Goal: Find specific page/section: Find specific page/section

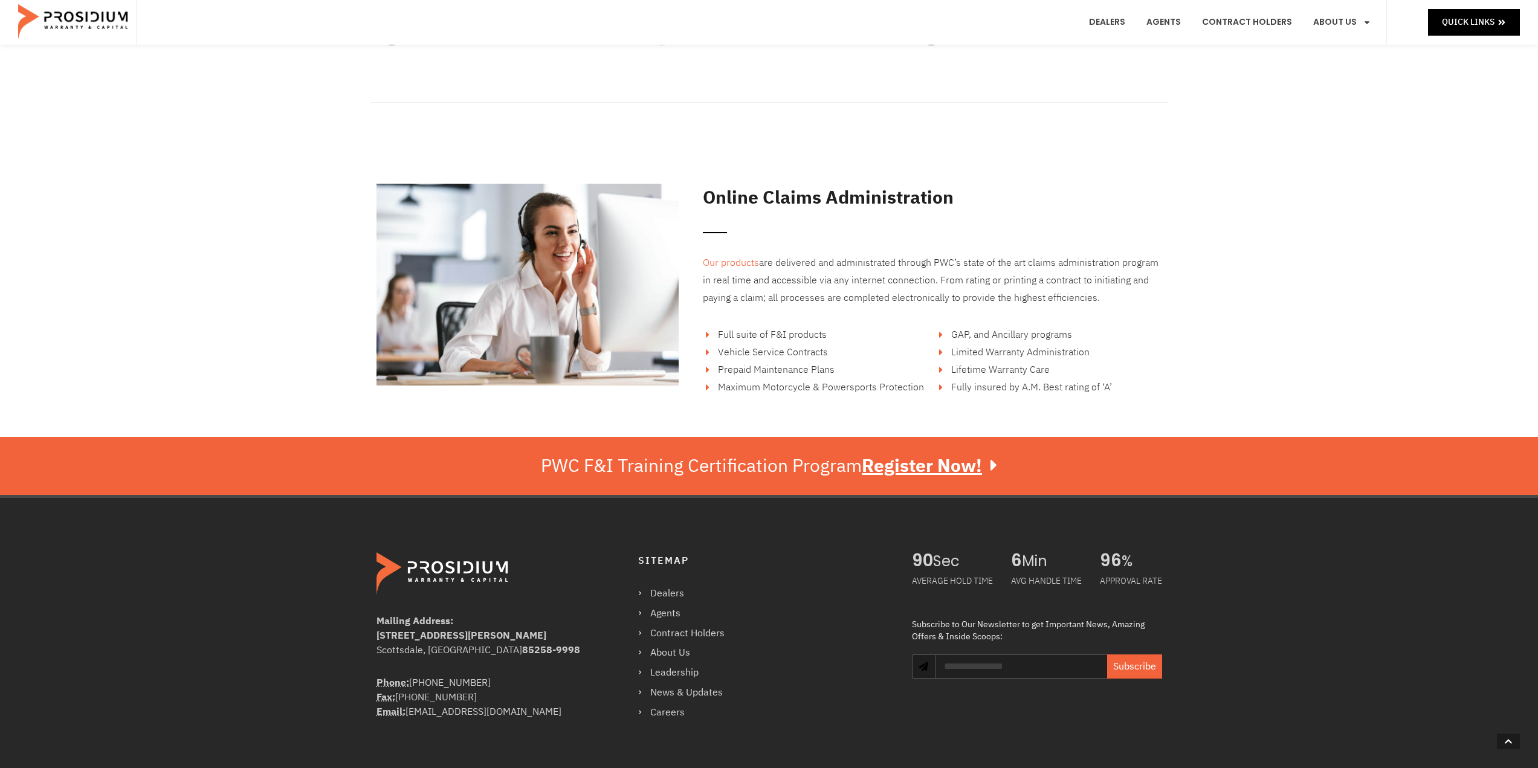
scroll to position [2043, 0]
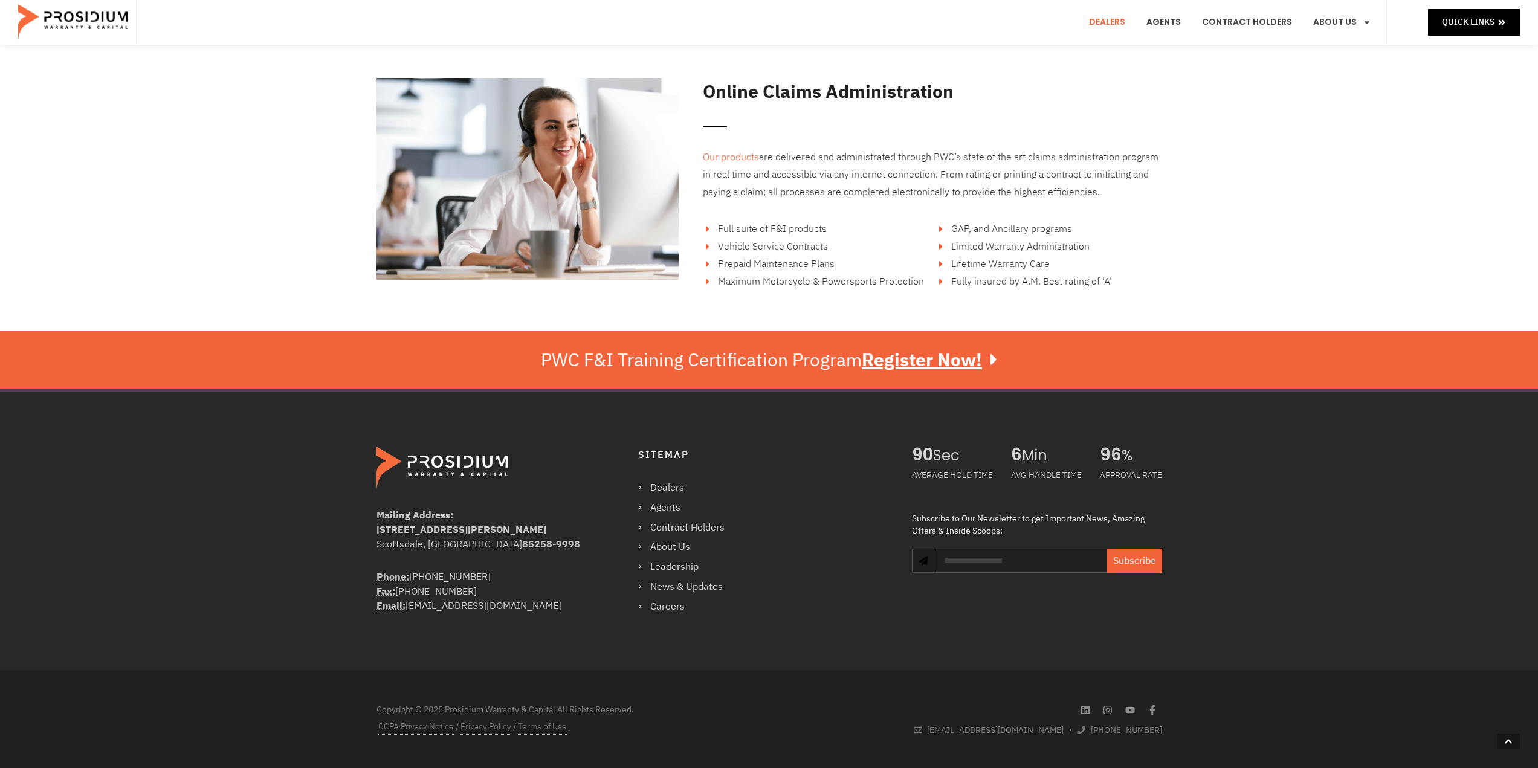
click at [1120, 27] on link "Dealers" at bounding box center [1107, 22] width 54 height 45
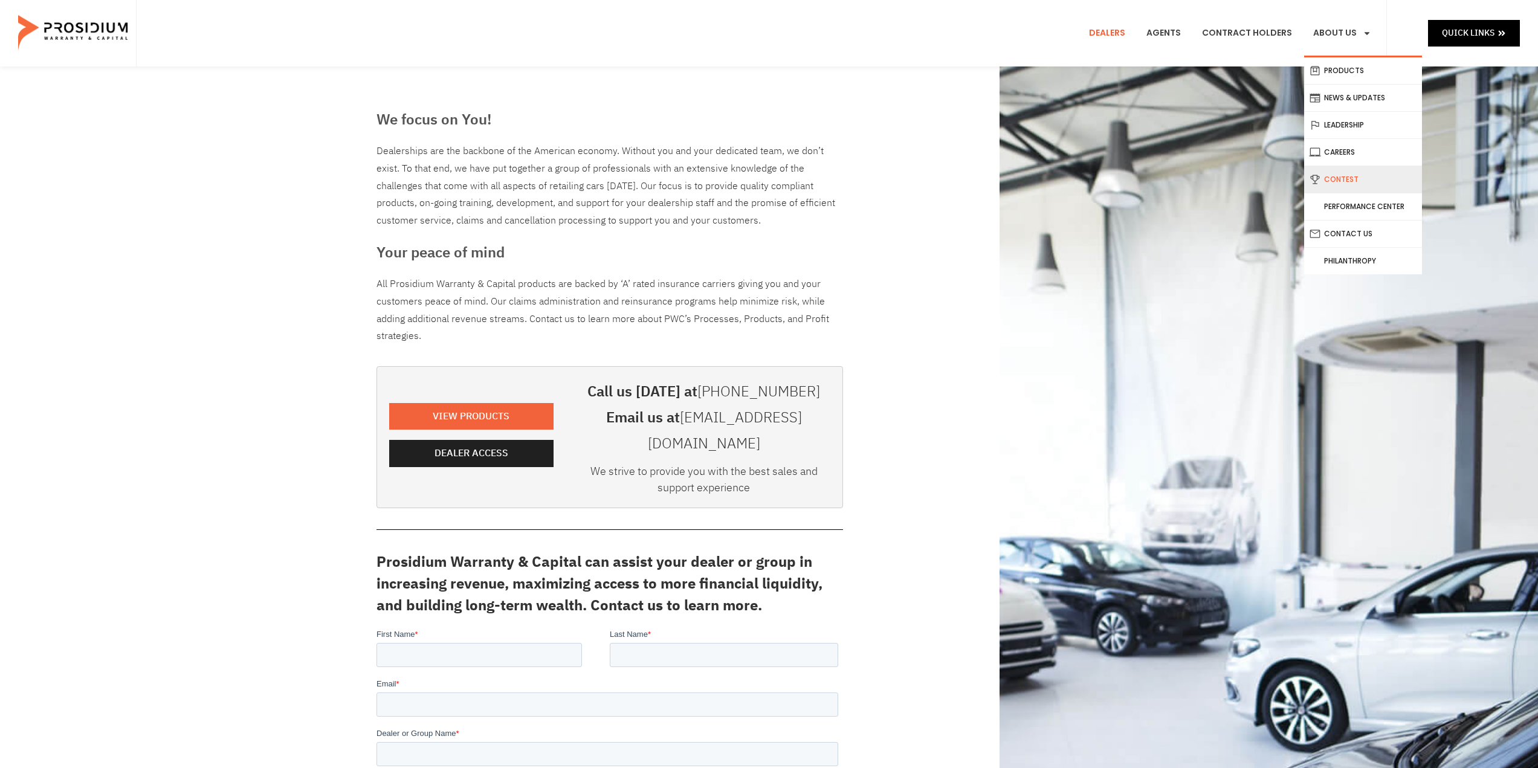
click at [1360, 176] on link "Contest" at bounding box center [1363, 179] width 118 height 27
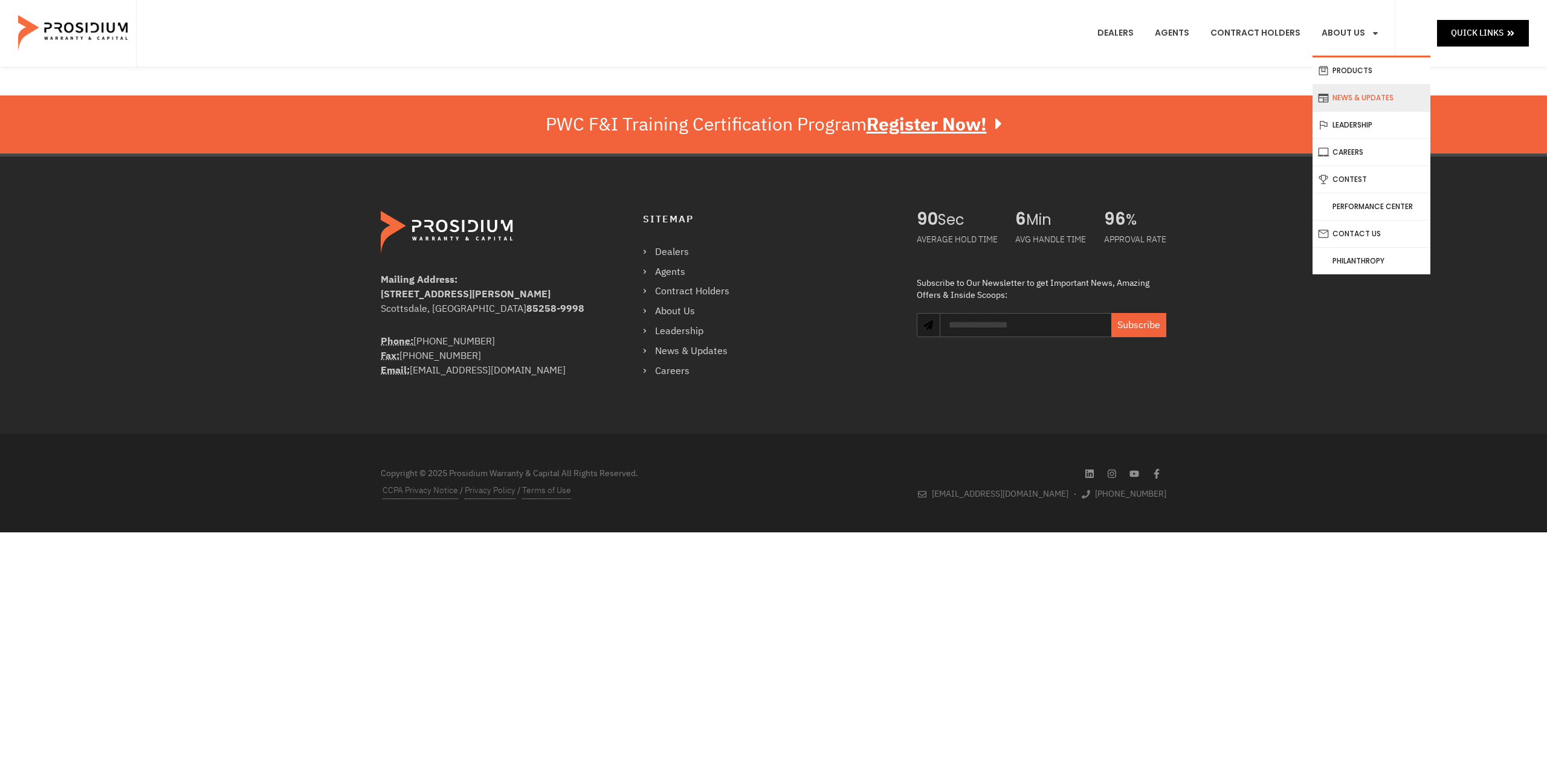
click at [1359, 100] on link "News & Updates" at bounding box center [1371, 98] width 118 height 27
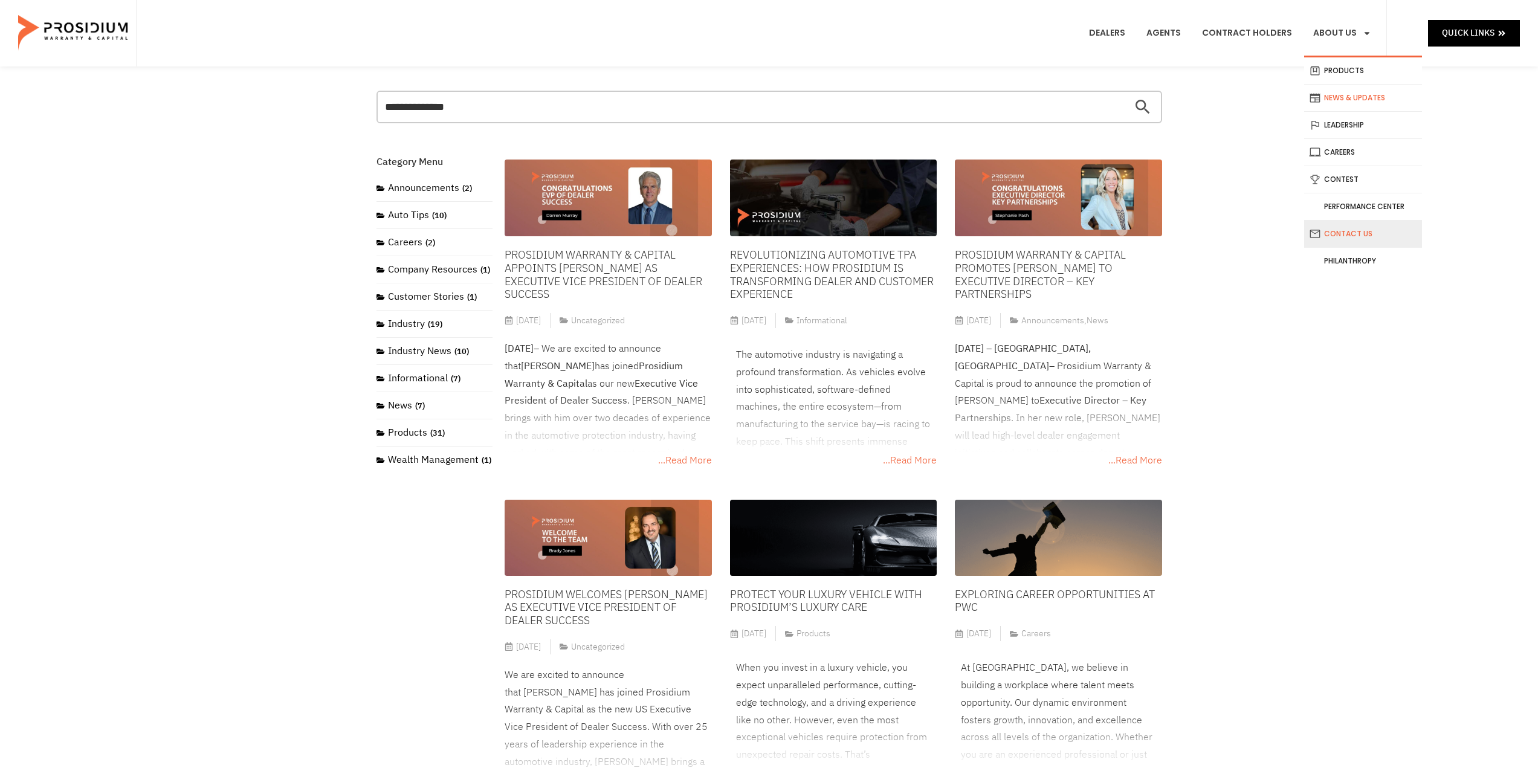
click at [1341, 233] on link "Contact Us" at bounding box center [1363, 234] width 118 height 27
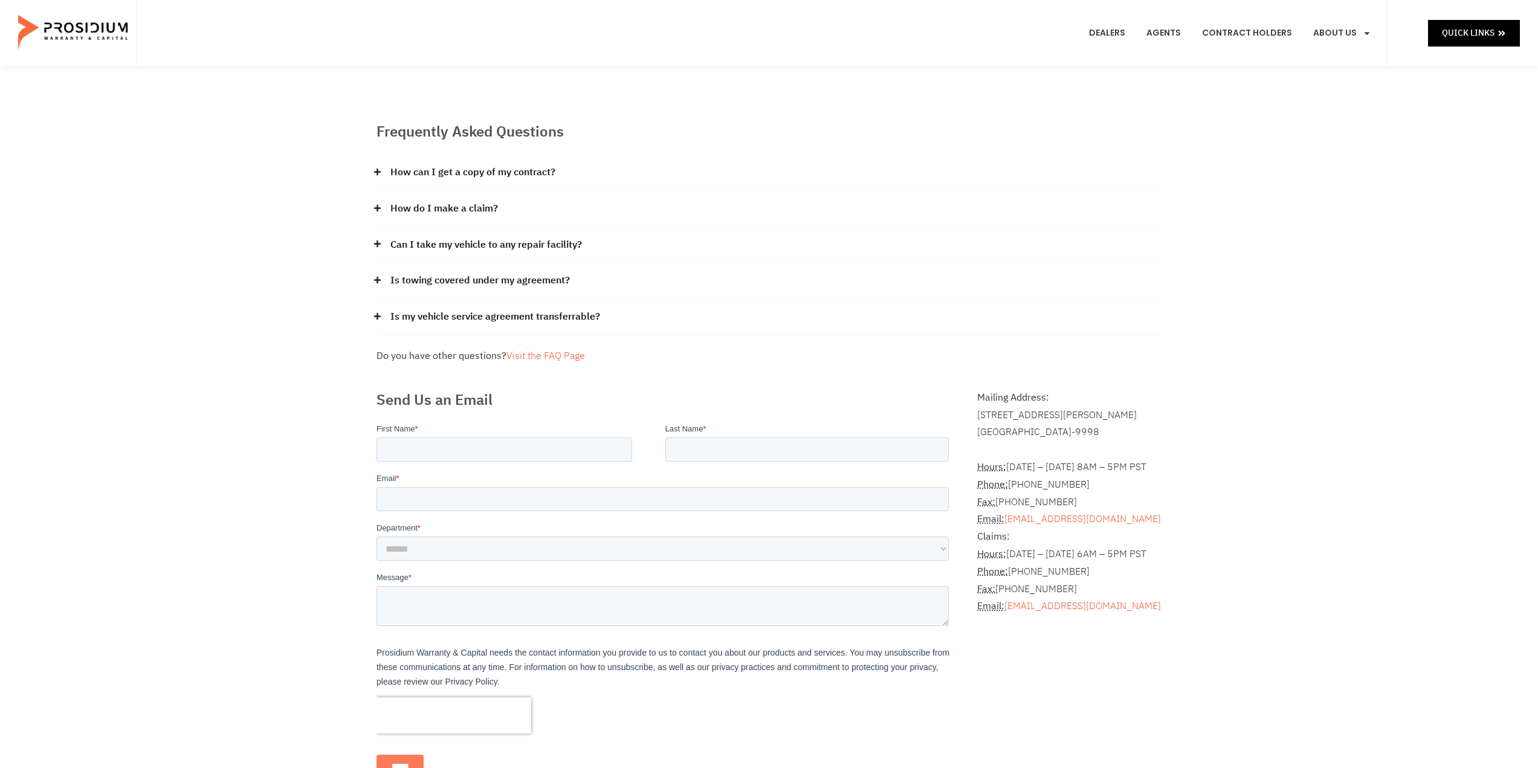
click at [520, 159] on div "How can I get a copy of my contract?" at bounding box center [768, 173] width 785 height 36
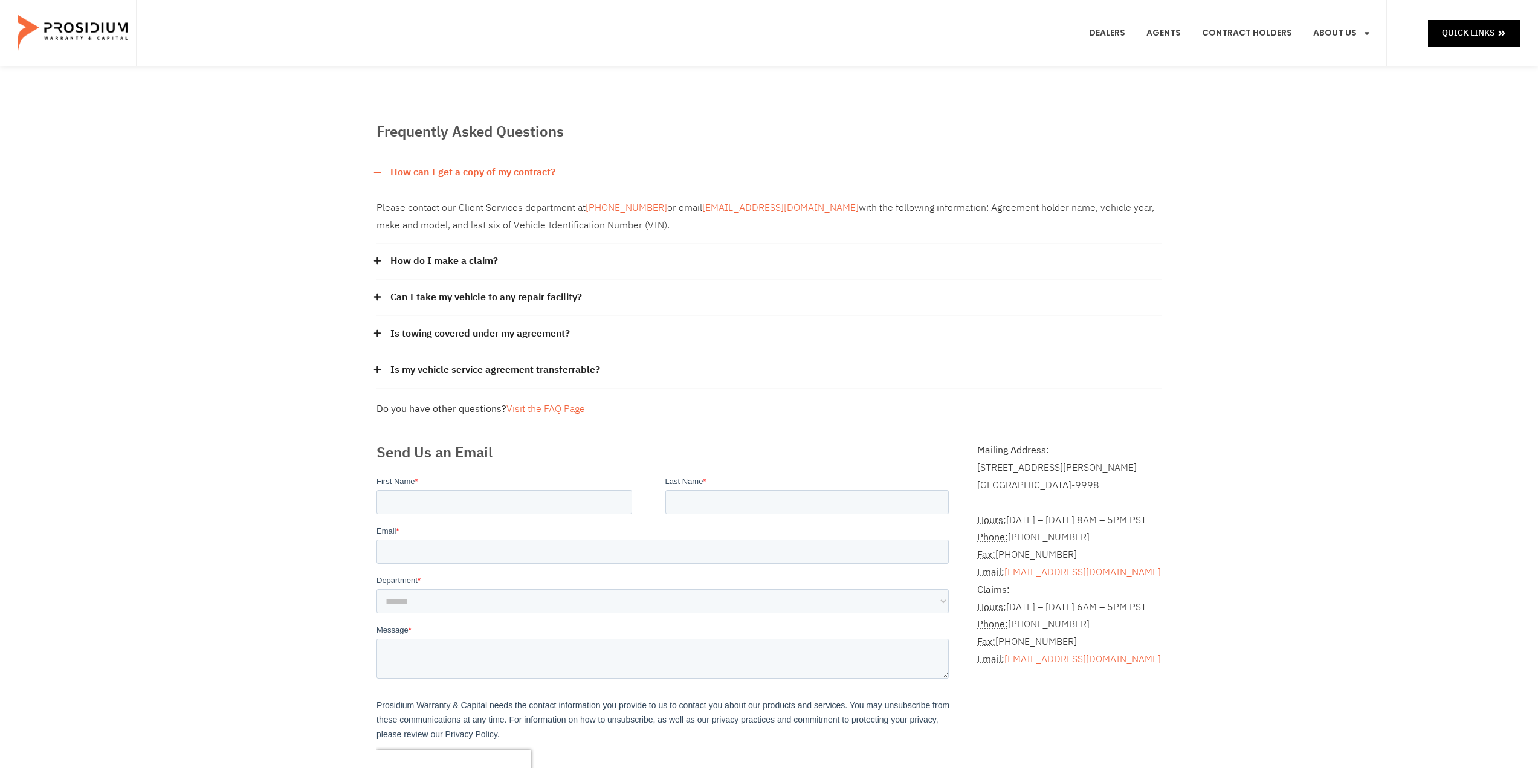
click at [460, 172] on link "How can I get a copy of my contract?" at bounding box center [472, 173] width 165 height 18
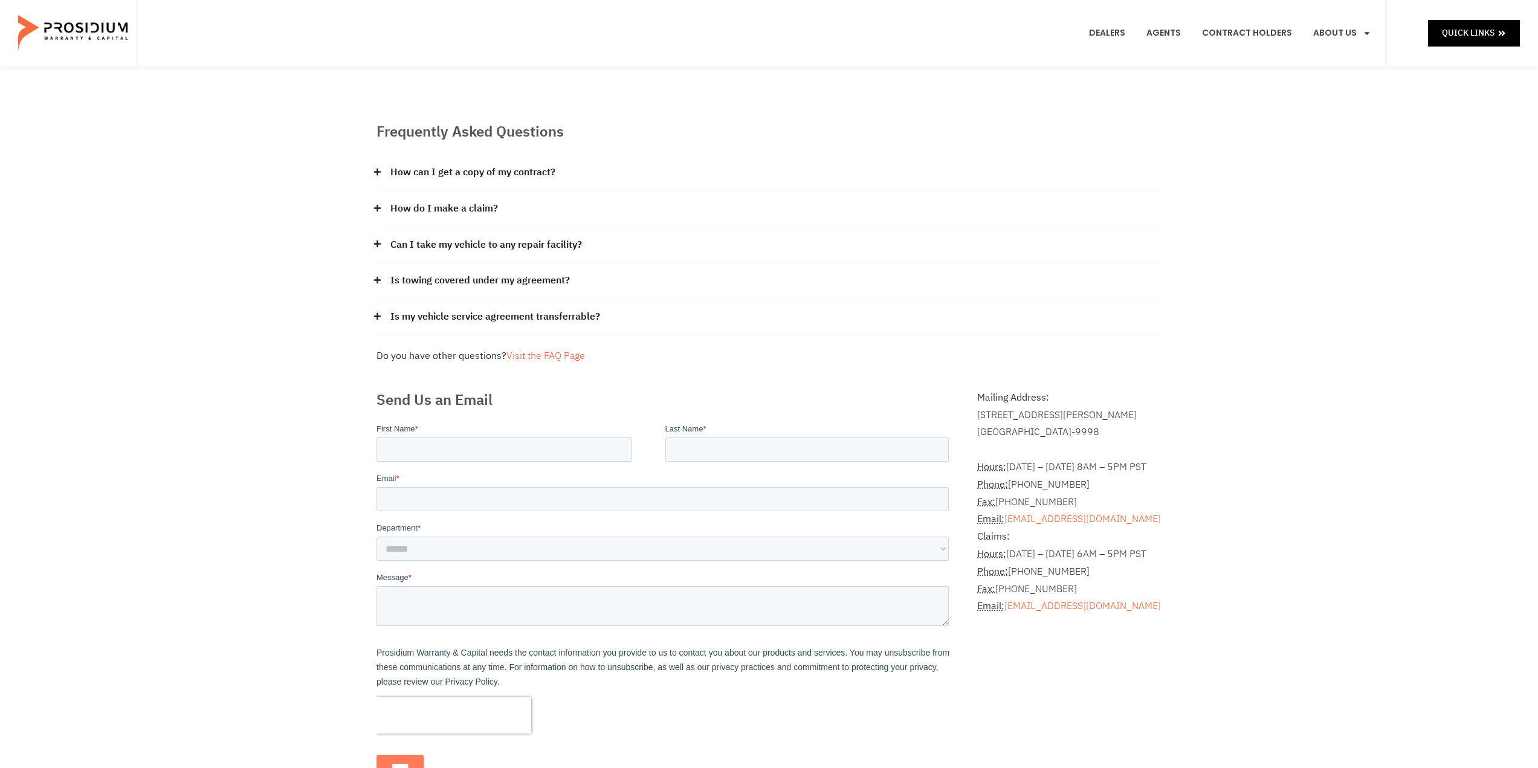
click at [462, 213] on link "How do I make a claim?" at bounding box center [444, 209] width 108 height 18
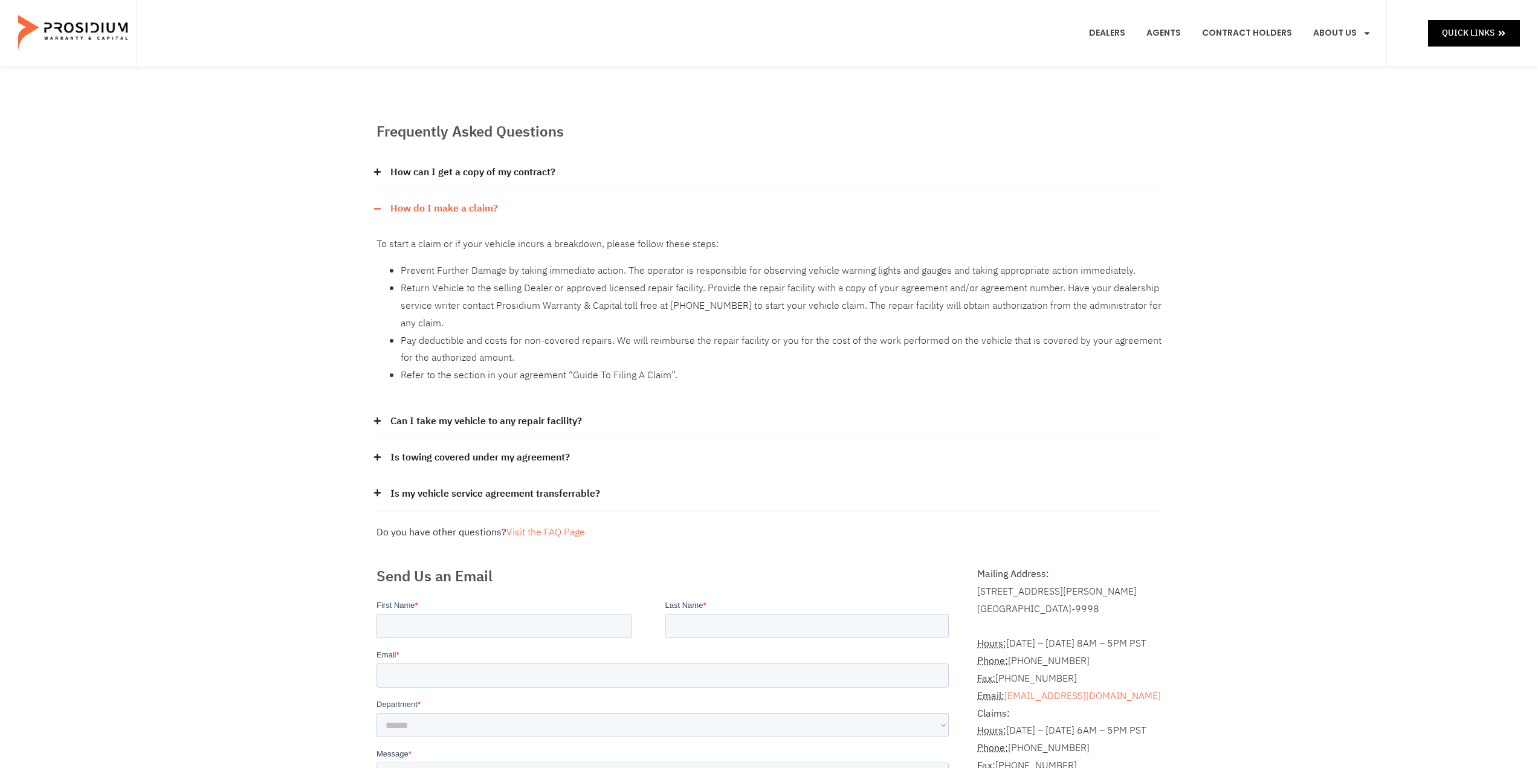
click at [462, 213] on link "How do I make a claim?" at bounding box center [444, 209] width 108 height 18
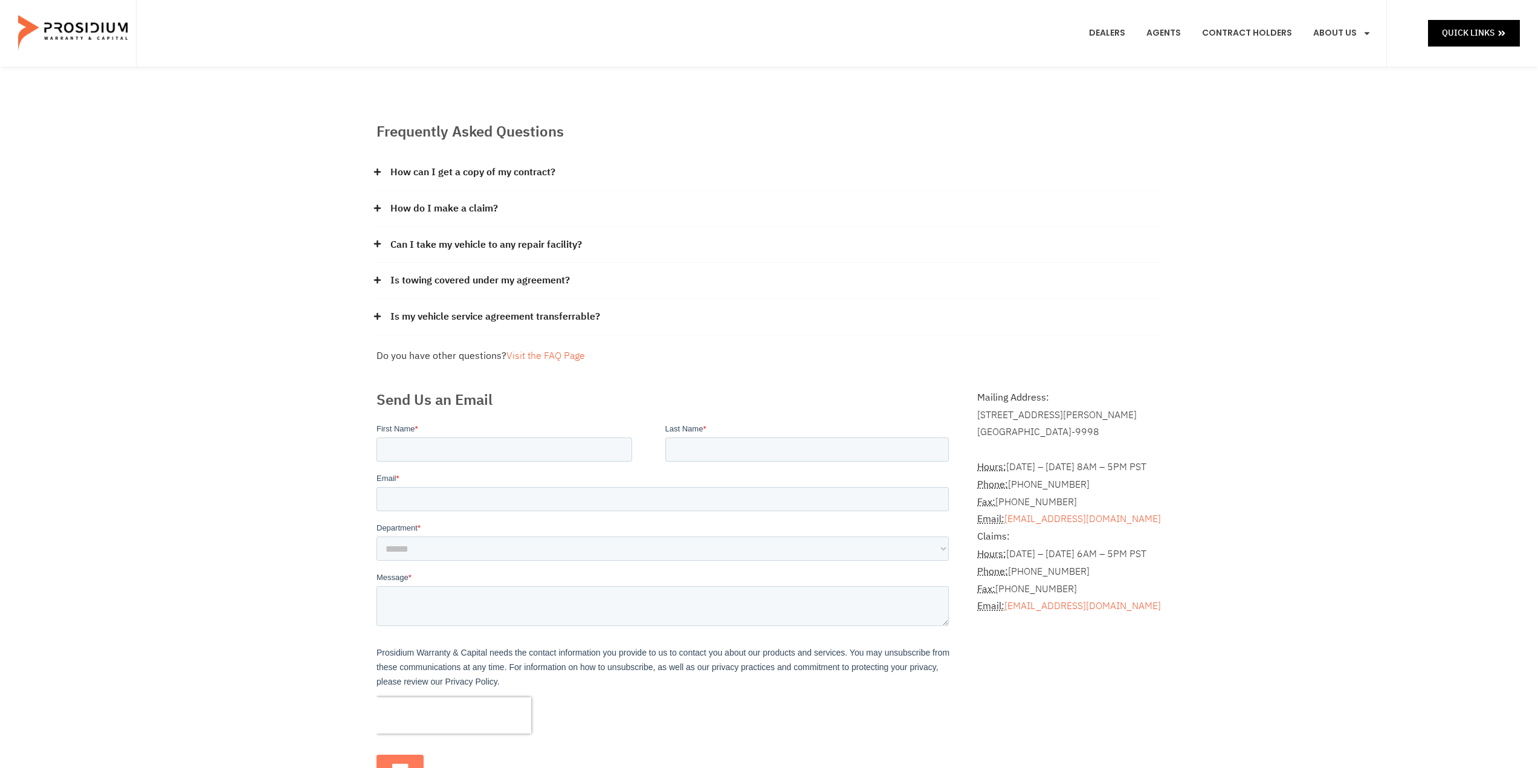
click at [448, 247] on link "Can I take my vehicle to any repair facility?" at bounding box center [486, 245] width 192 height 18
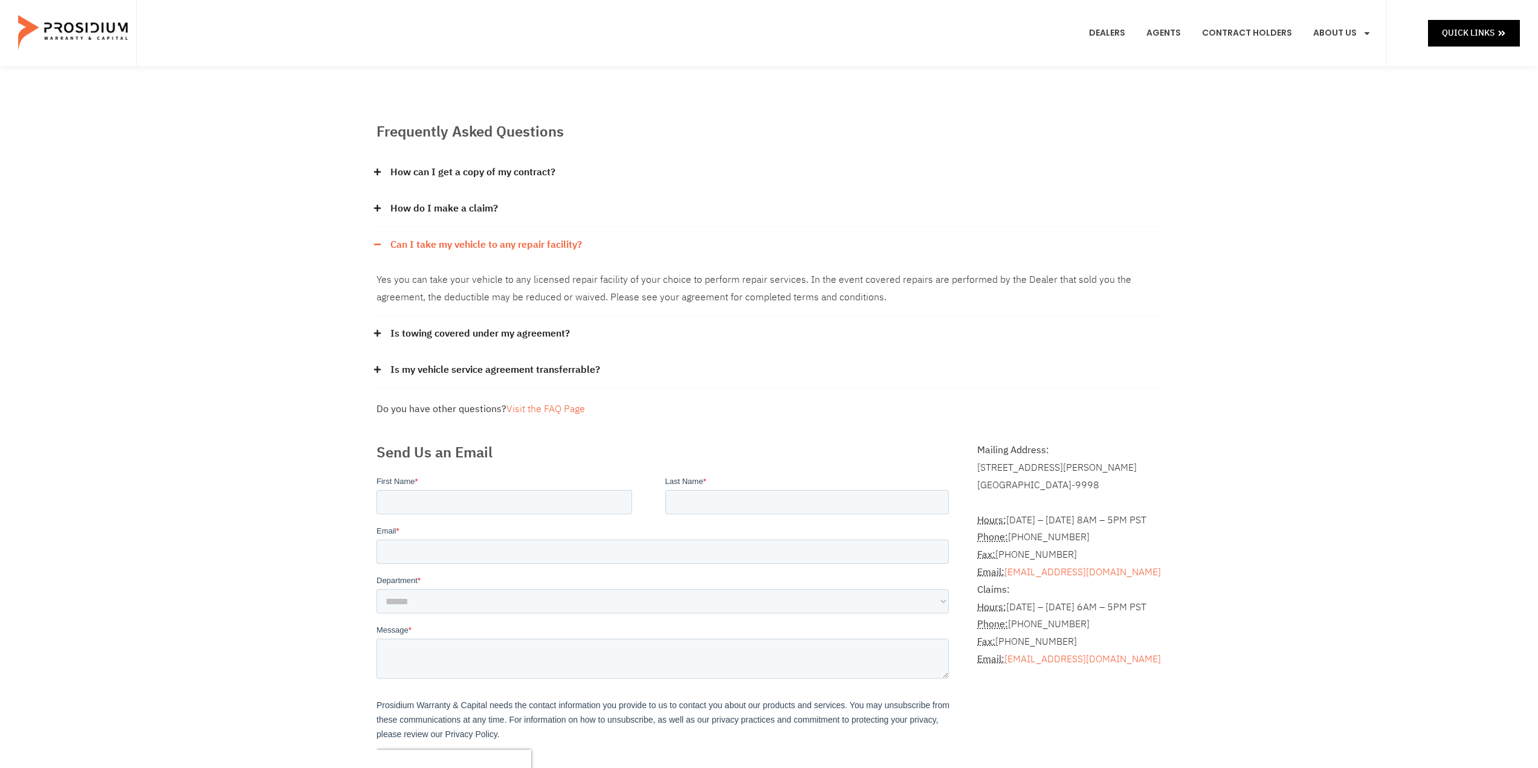
click at [448, 247] on link "Can I take my vehicle to any repair facility?" at bounding box center [486, 245] width 192 height 18
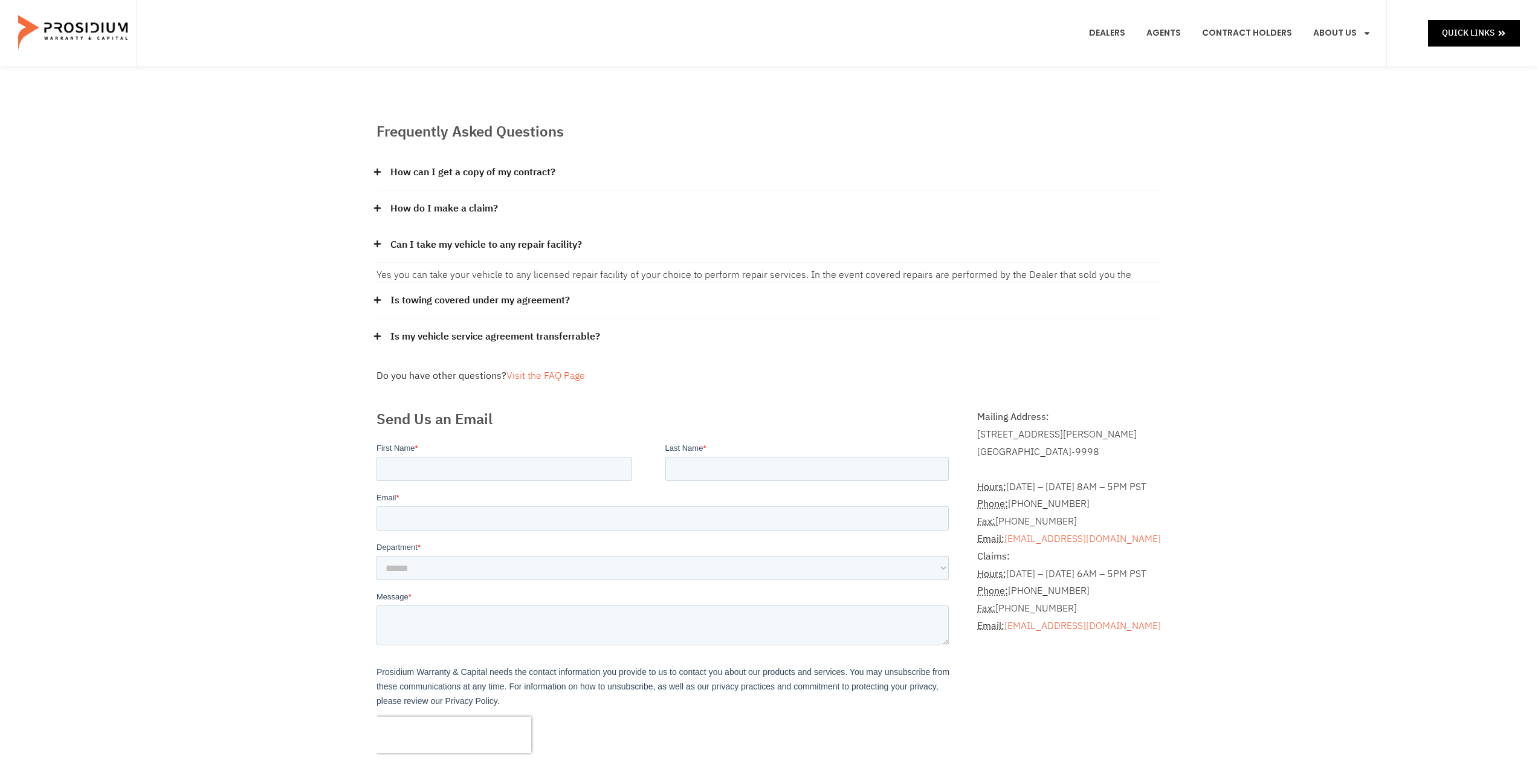
click at [451, 283] on div "Is towing covered under my agreement?" at bounding box center [768, 301] width 785 height 36
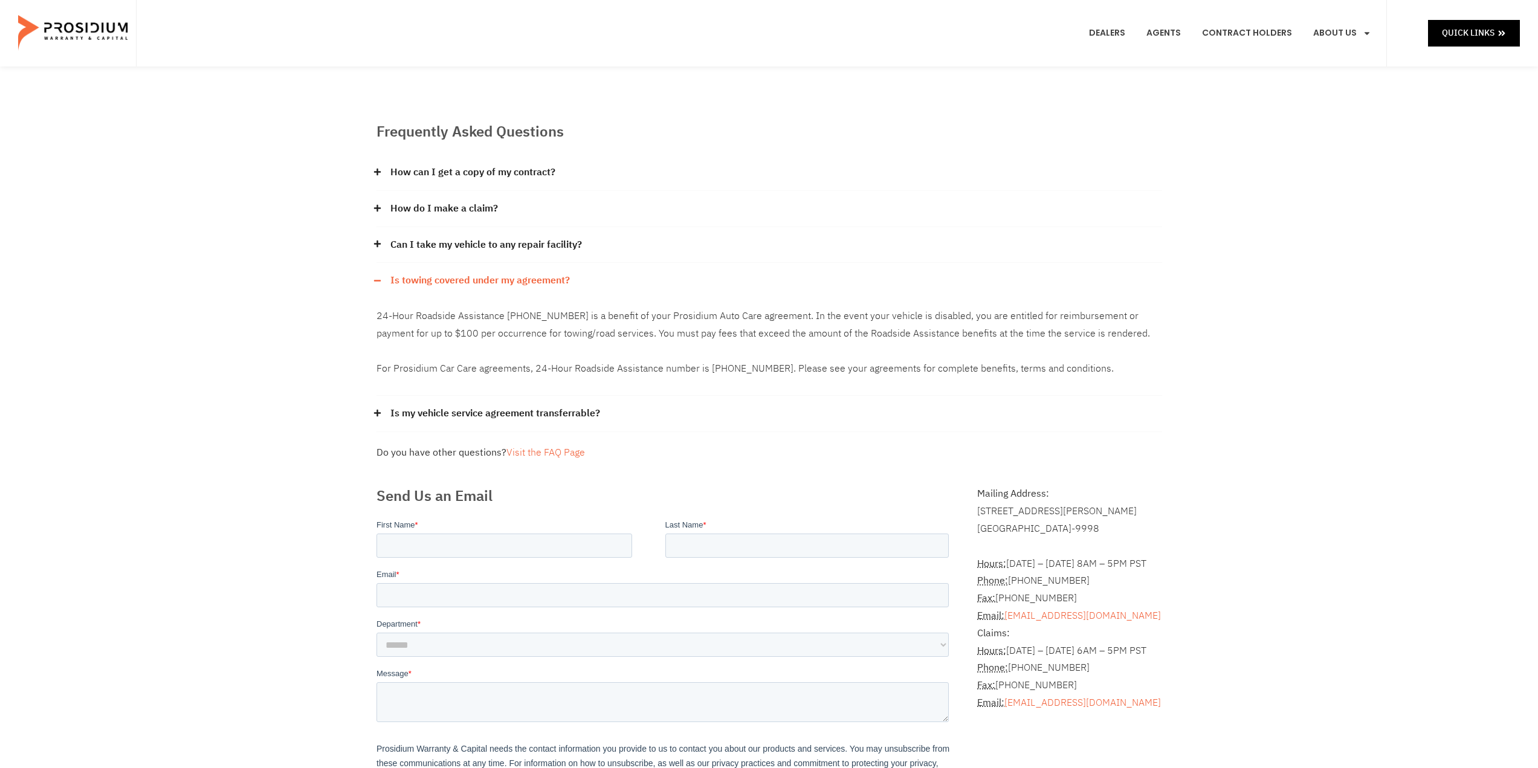
click at [451, 274] on link "Is towing covered under my agreement?" at bounding box center [479, 281] width 179 height 18
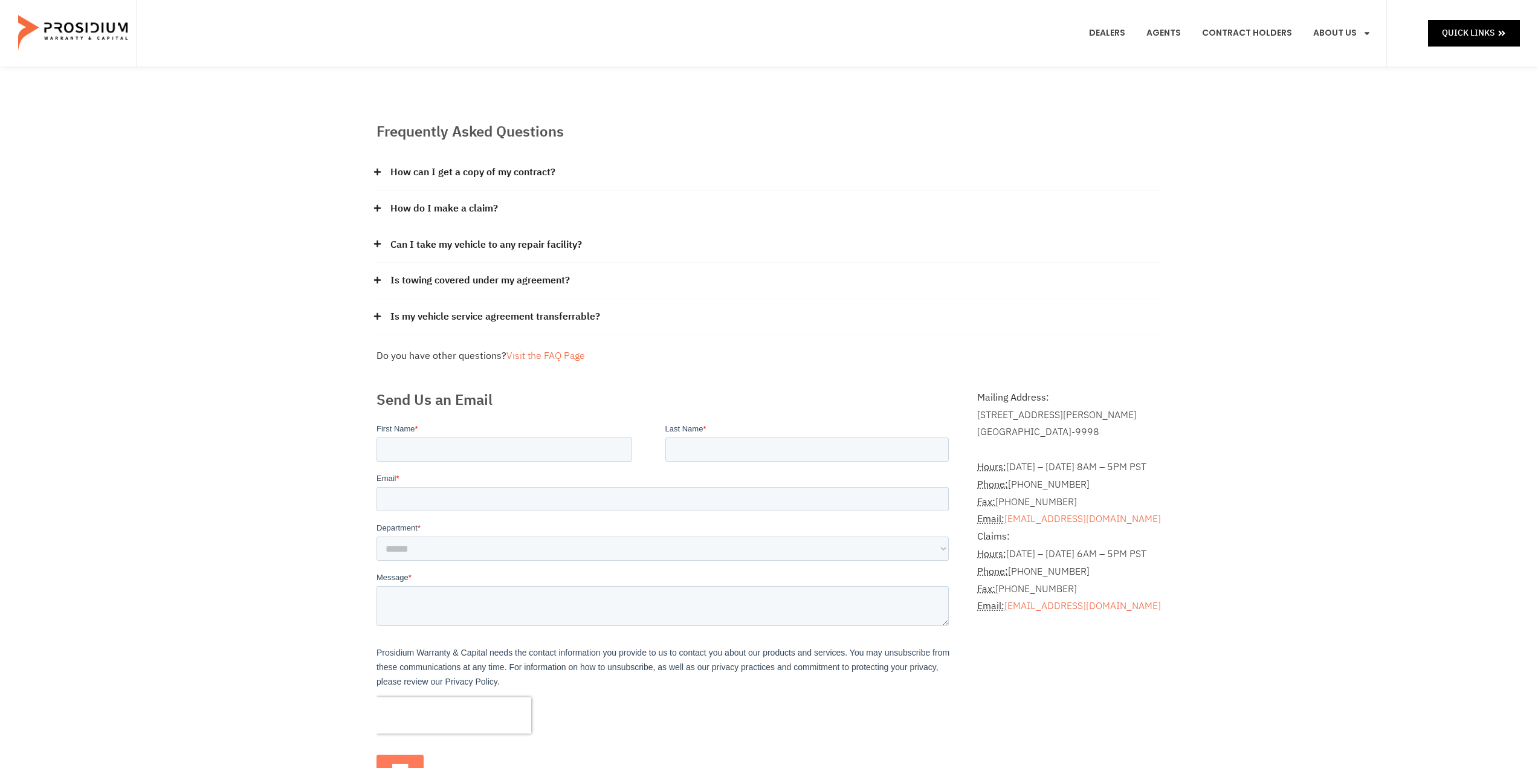
click at [100, 11] on img at bounding box center [74, 33] width 112 height 60
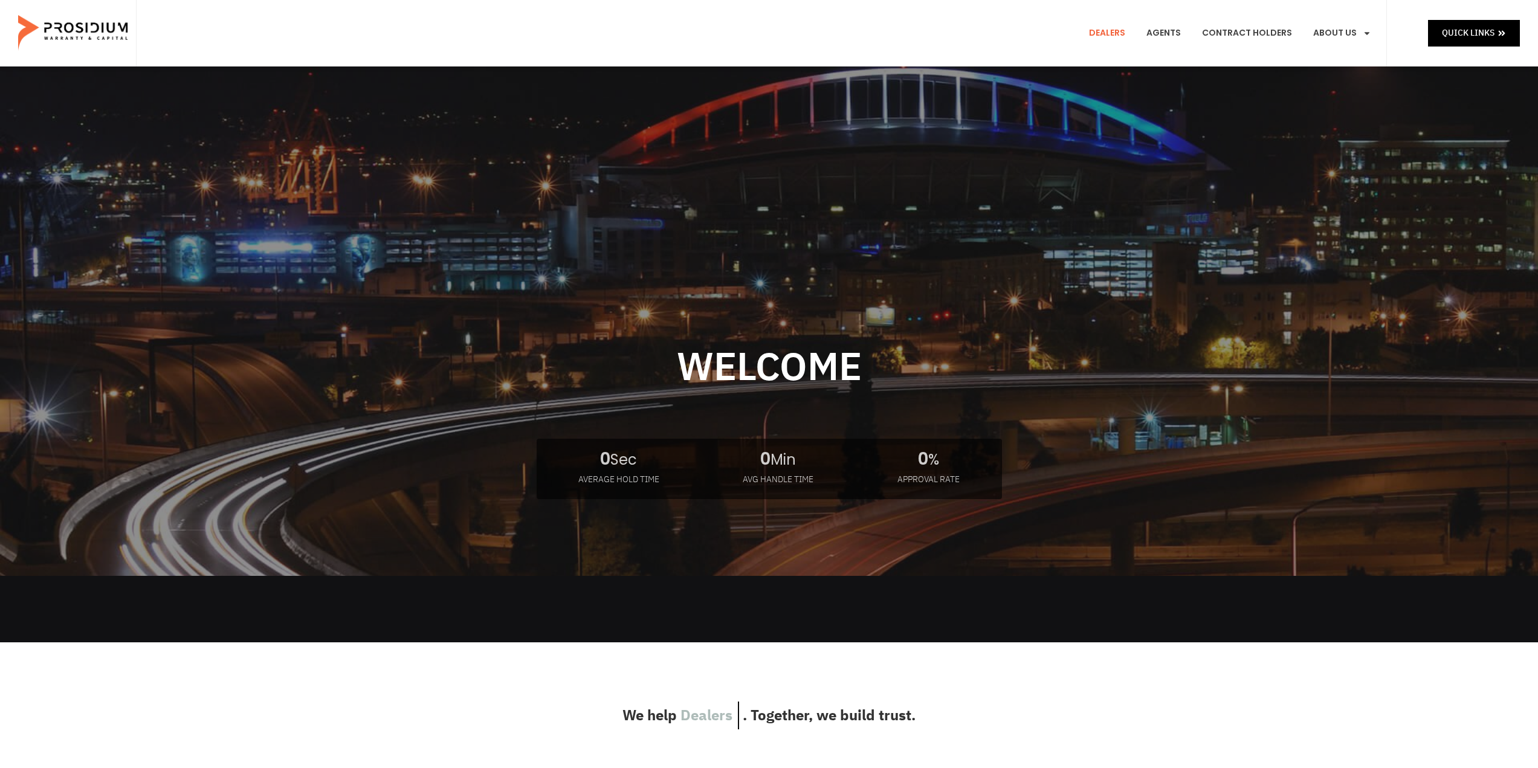
click at [1115, 36] on link "Dealers" at bounding box center [1107, 33] width 54 height 45
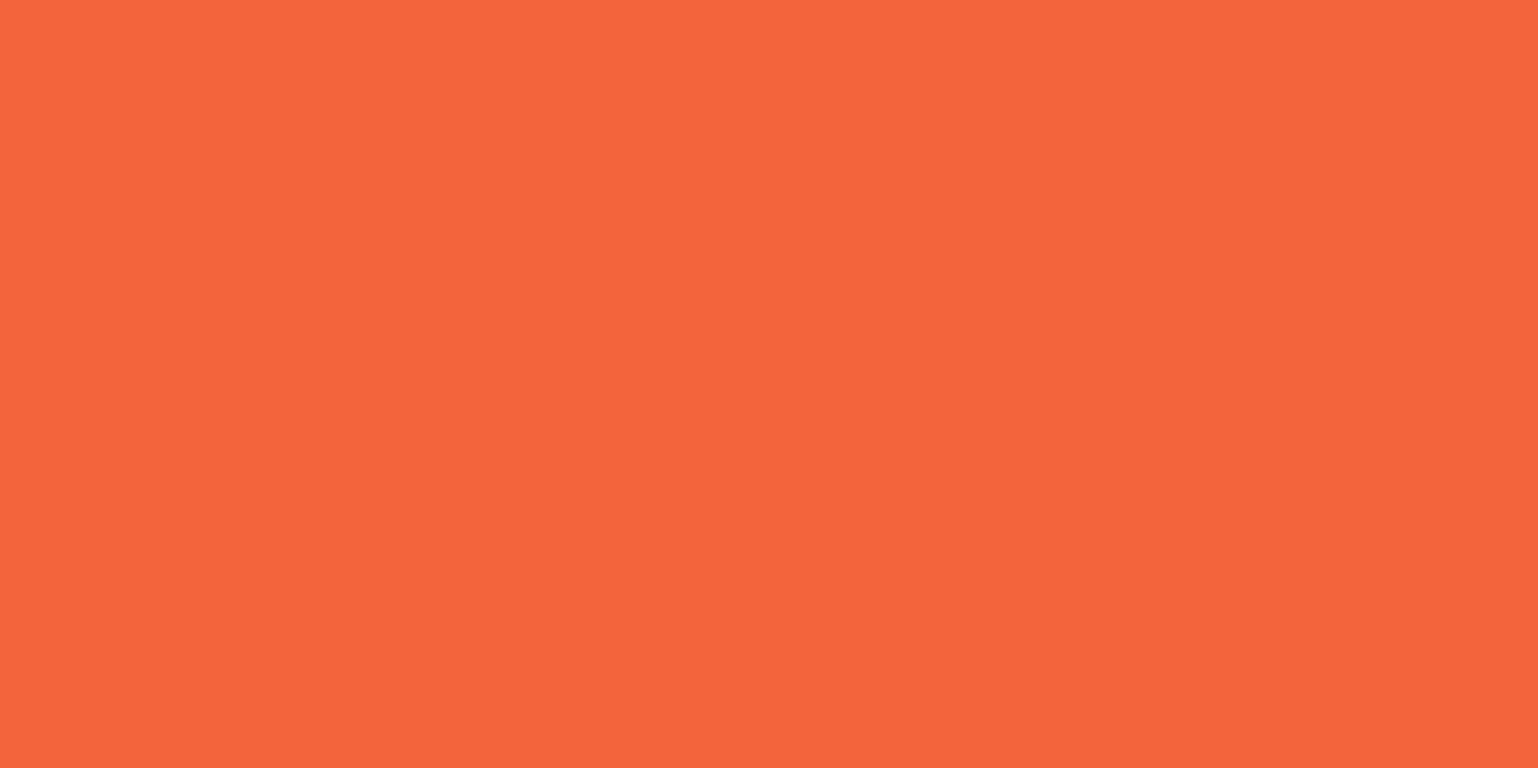
click at [1115, 36] on link "Dealers" at bounding box center [1107, 33] width 54 height 45
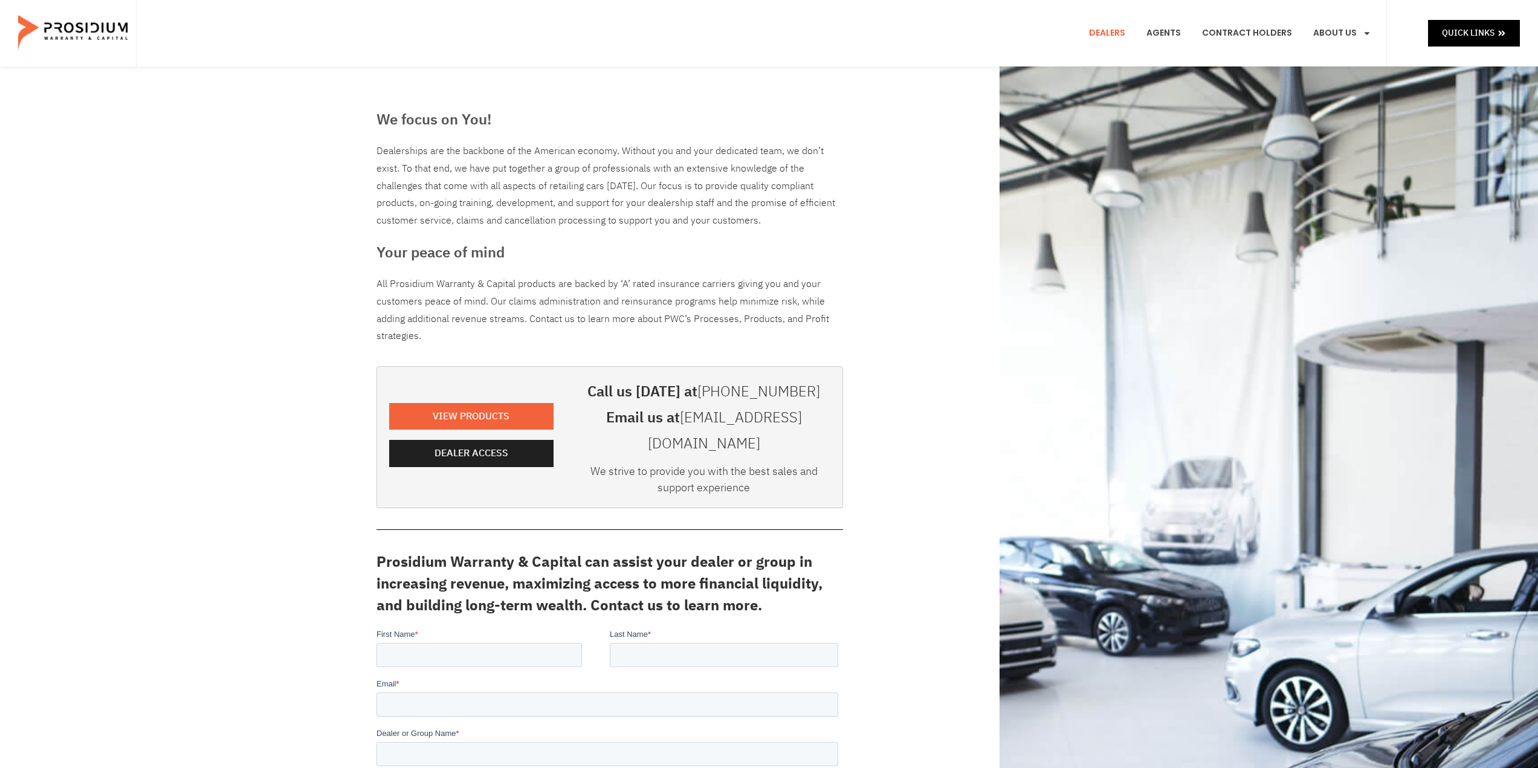
scroll to position [302, 0]
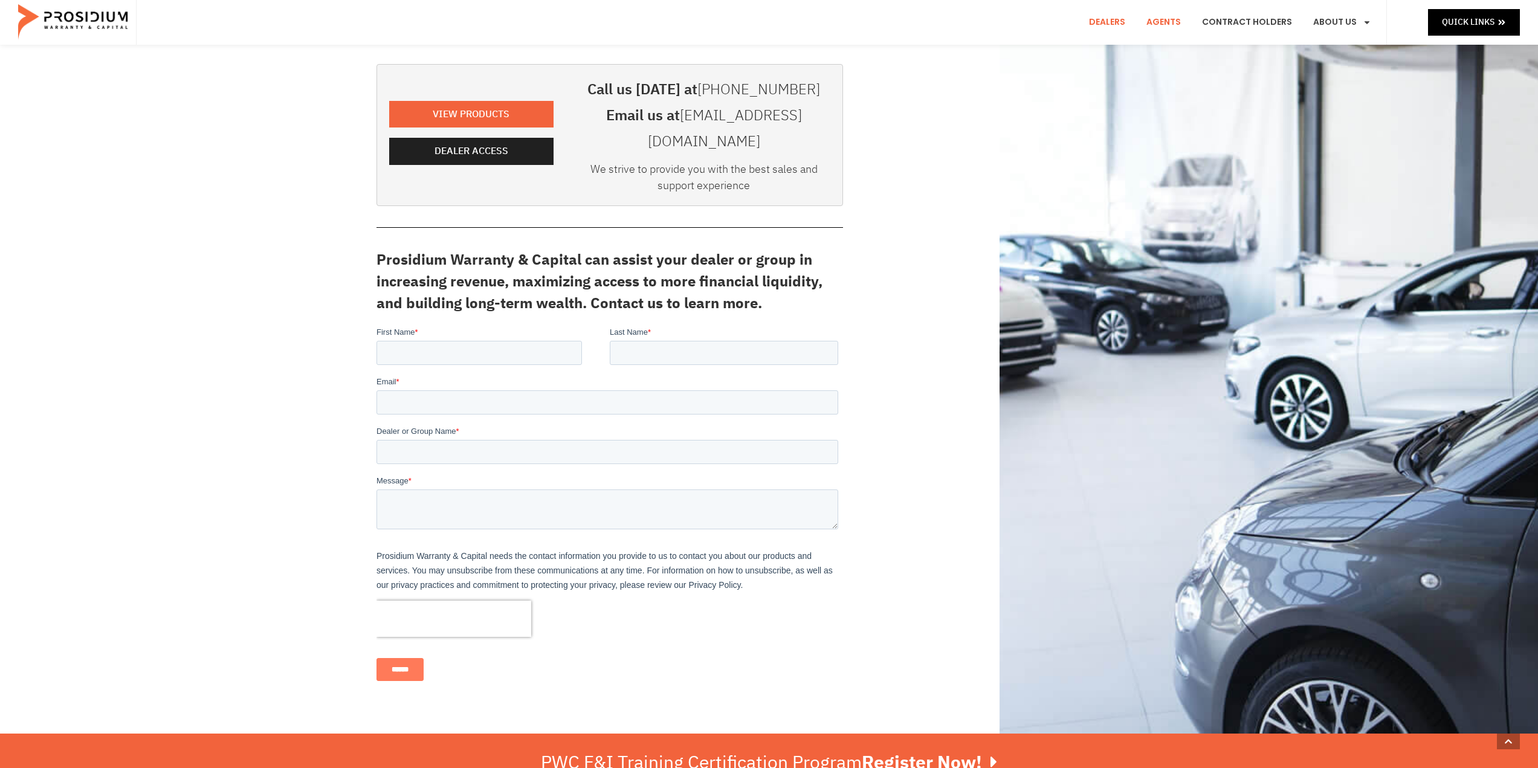
click at [1179, 25] on link "Agents" at bounding box center [1163, 22] width 53 height 45
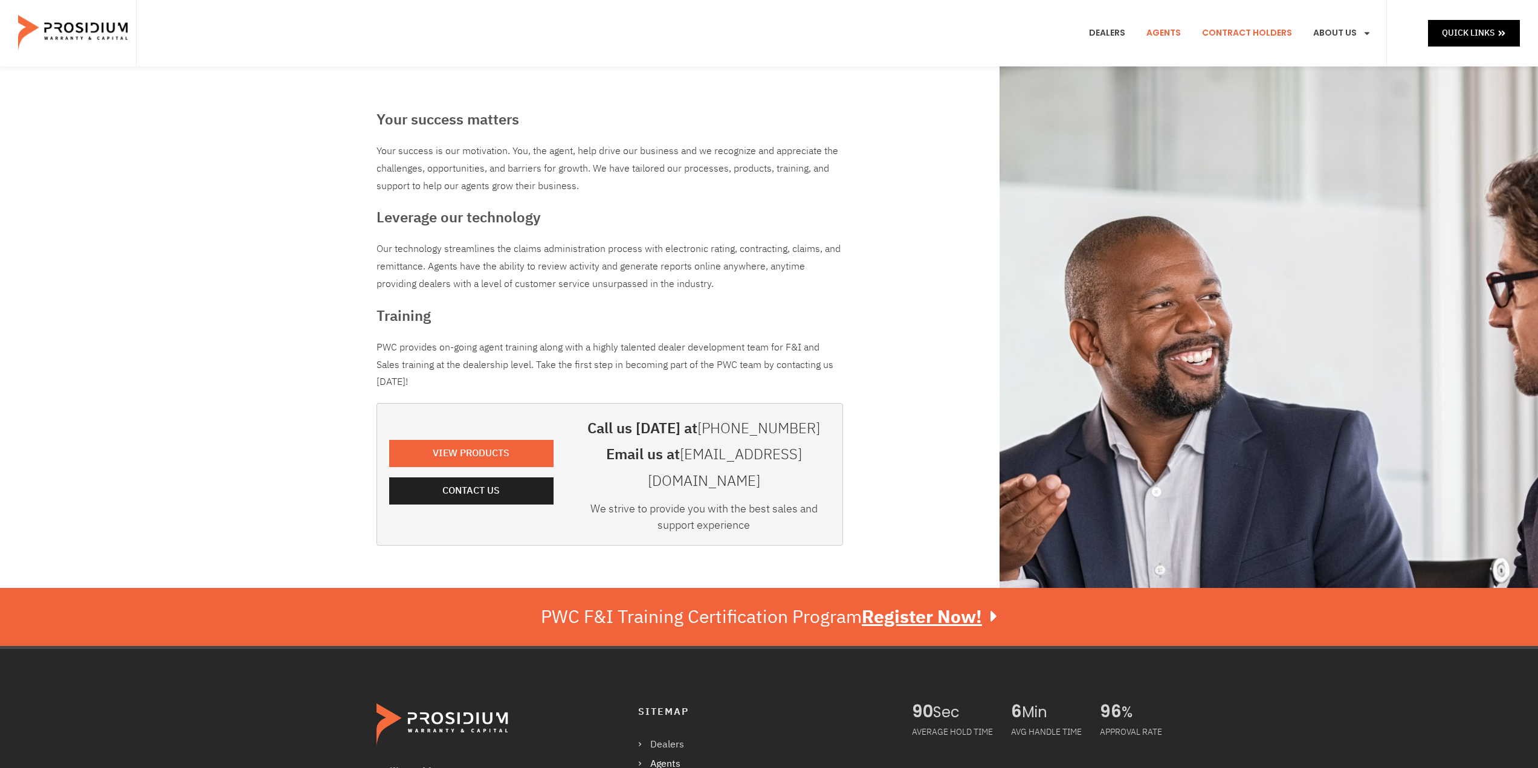
click at [1228, 25] on link "Contract Holders" at bounding box center [1247, 33] width 108 height 45
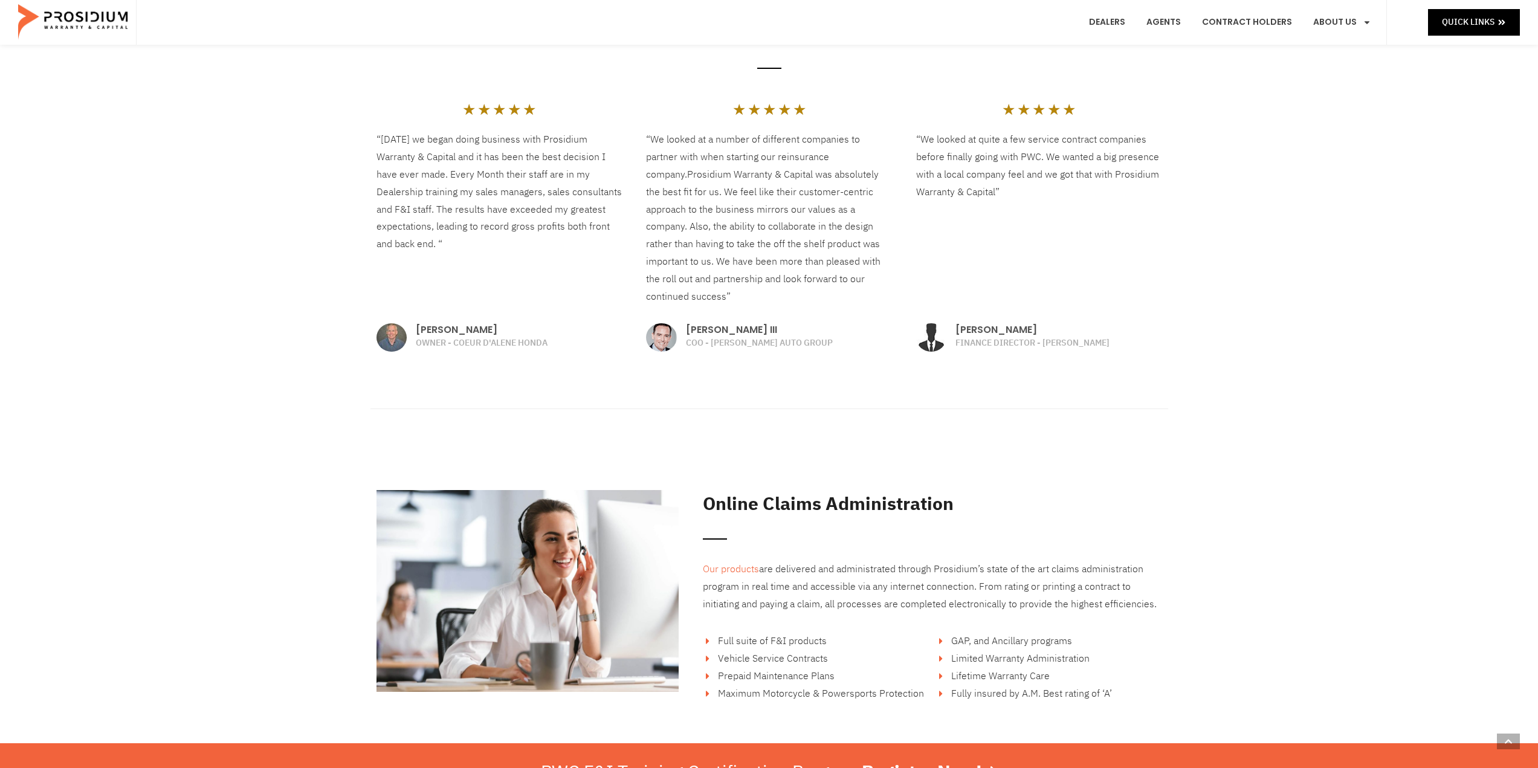
scroll to position [1752, 0]
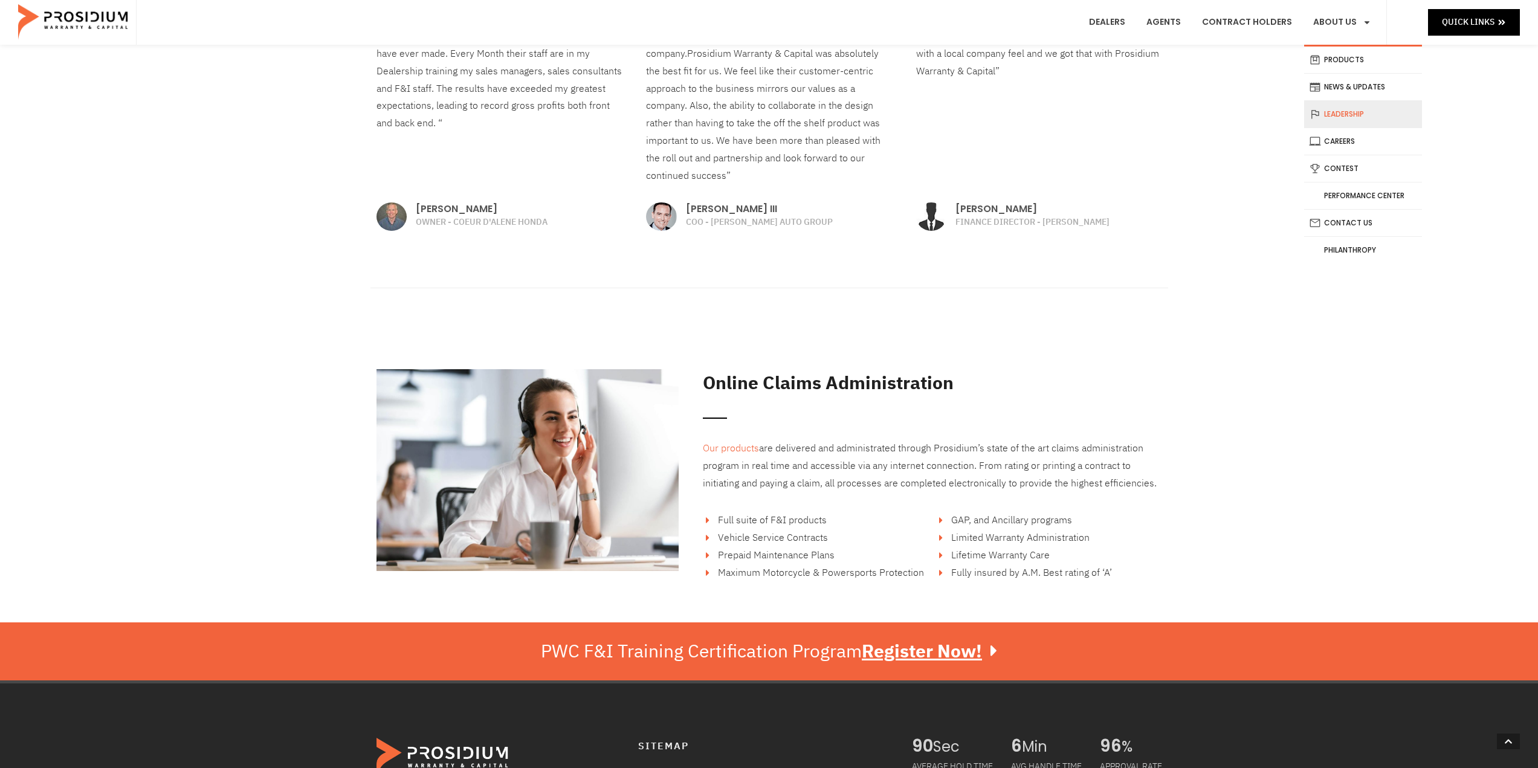
click at [1355, 120] on link "Leadership" at bounding box center [1363, 114] width 118 height 27
